Goal: Information Seeking & Learning: Find specific page/section

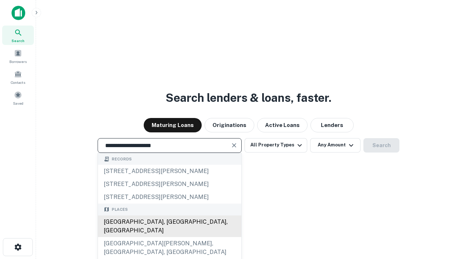
click at [169, 237] on div "[GEOGRAPHIC_DATA], [GEOGRAPHIC_DATA], [GEOGRAPHIC_DATA]" at bounding box center [169, 227] width 143 height 22
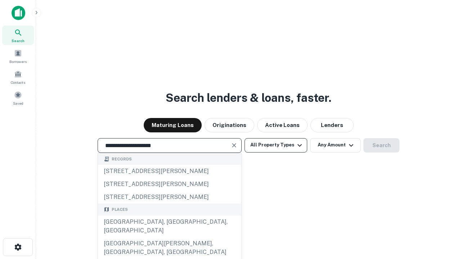
click at [276, 145] on button "All Property Types" at bounding box center [276, 145] width 63 height 14
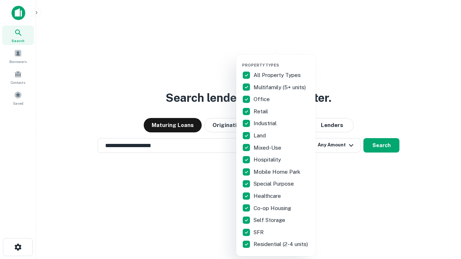
type input "**********"
click at [282, 61] on button "button" at bounding box center [281, 61] width 79 height 0
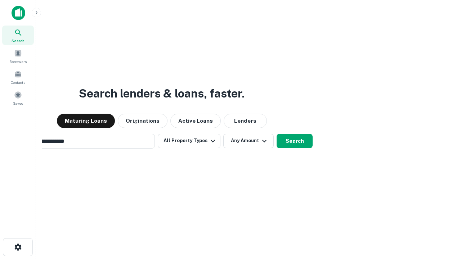
scroll to position [11, 0]
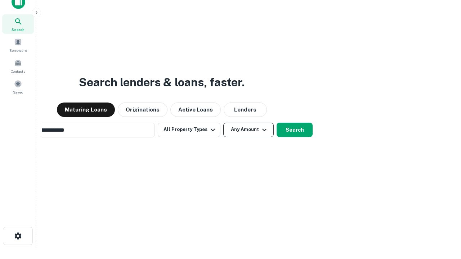
click at [223, 123] on button "Any Amount" at bounding box center [248, 130] width 50 height 14
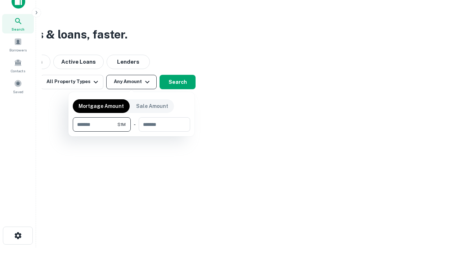
type input "*******"
click at [132, 132] on button "button" at bounding box center [131, 132] width 117 height 0
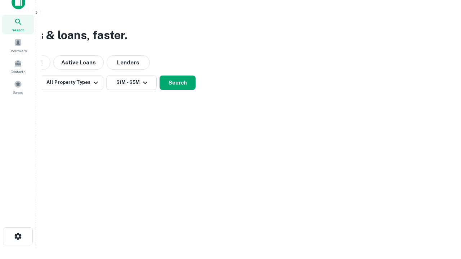
scroll to position [4, 133]
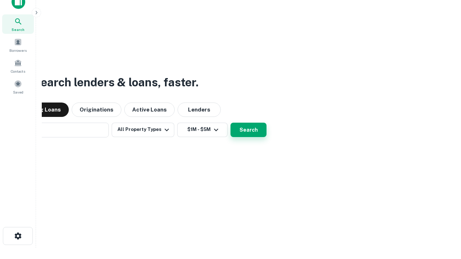
click at [231, 123] on button "Search" at bounding box center [249, 130] width 36 height 14
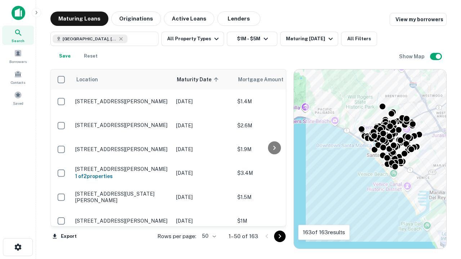
click at [208, 236] on body "Search Borrowers Contacts Saved Maturing Loans Originations Active Loans Lender…" at bounding box center [230, 129] width 461 height 259
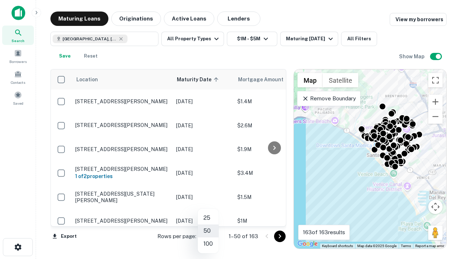
click at [208, 218] on li "25" at bounding box center [208, 218] width 21 height 13
